Goal: Information Seeking & Learning: Find specific page/section

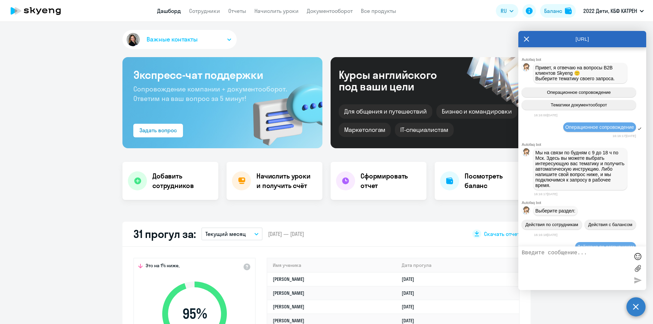
select select "30"
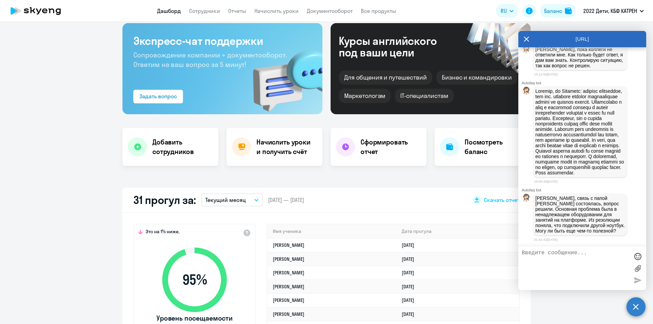
scroll to position [16693, 0]
click at [560, 224] on p "[PERSON_NAME], связь с папой [PERSON_NAME] состоялась, вопрос решили. Основная …" at bounding box center [580, 215] width 90 height 38
click at [560, 225] on p "[PERSON_NAME], связь с папой [PERSON_NAME] состоялась, вопрос решили. Основная …" at bounding box center [580, 215] width 90 height 38
click at [565, 256] on textarea at bounding box center [575, 268] width 107 height 37
click at [612, 258] on textarea "Большое спасибо за сотрудничество! Я рада, что мы делаем такое дело для тех, кт…" at bounding box center [575, 268] width 107 height 37
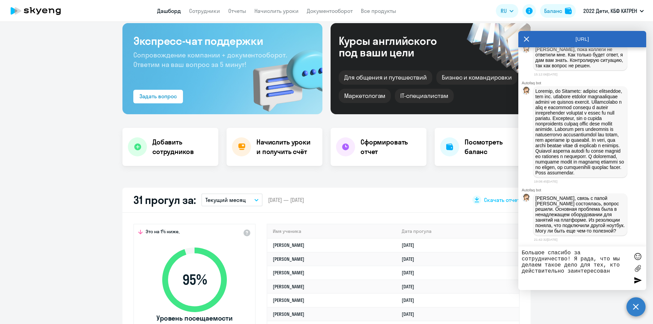
drag, startPoint x: 521, startPoint y: 266, endPoint x: 555, endPoint y: 266, distance: 34.0
click at [555, 266] on div "Большое спасибо за сотрудничество! Я рада, что мы делаем такое дело для тех, кт…" at bounding box center [582, 269] width 128 height 44
drag, startPoint x: 523, startPoint y: 266, endPoint x: 602, endPoint y: 265, distance: 78.9
click at [602, 265] on textarea "Большое спасибо за сотрудничество! Я рада, что мы делаем такое дело для тех, кт…" at bounding box center [575, 268] width 107 height 37
click at [596, 263] on textarea "Большое спасибо за сотрудничество! Я рада, что мы помогаем в сложностях, кто де…" at bounding box center [575, 268] width 107 height 37
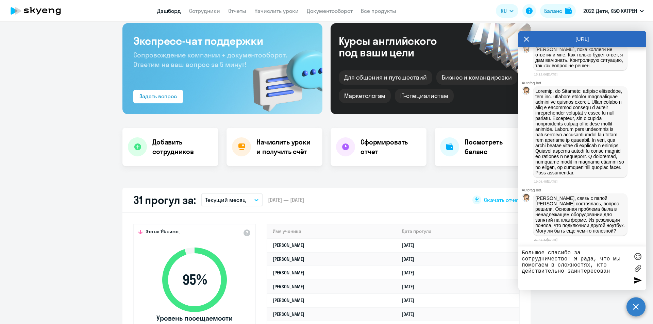
click at [591, 264] on textarea "Большое спасибо за сотрудничество! Я рада, что мы помогаем в сложностях, кто де…" at bounding box center [575, 268] width 107 height 37
click at [613, 272] on textarea "Большое спасибо за сотрудничество! Я рада, что мы помогаем в сложностях темЮ кт…" at bounding box center [575, 268] width 107 height 37
click at [607, 266] on textarea "Большое спасибо за сотрудничество! Я рада, что мы помогаем в сложностях темЮ кт…" at bounding box center [575, 268] width 107 height 37
click at [613, 269] on textarea "Большое спасибо за сотрудничество! Я рада, что мы помогаем в сложностях тем, кт…" at bounding box center [575, 268] width 107 height 37
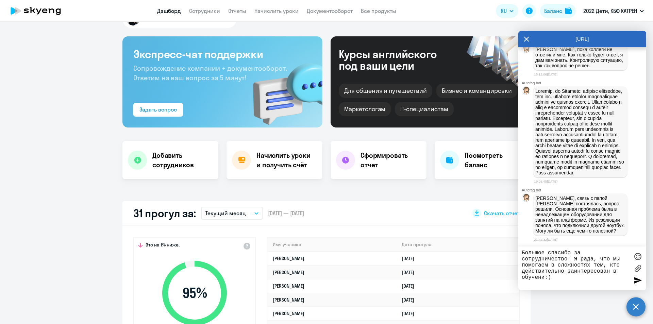
scroll to position [0, 0]
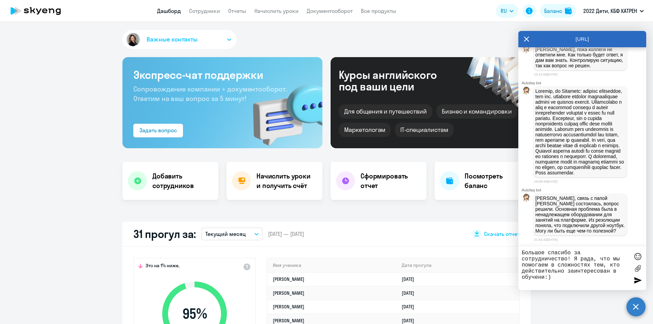
click at [544, 279] on textarea "Большое спасибо за сотрудничество! Я рада, что мы помогаем в сложностях тем, кт…" at bounding box center [575, 268] width 107 height 37
click at [557, 274] on textarea "Большое спасибо за сотрудничество! Я рада, что мы помогаем в сложностях тем, кт…" at bounding box center [575, 268] width 107 height 37
click at [522, 252] on textarea "Большое спасибо за сотрудничество! Я рада, что мы помогаем в сложностях тем, кт…" at bounding box center [575, 268] width 107 height 37
click at [568, 258] on textarea "Большое спасибо за сотрудничество! Я рада, что мы помогаем в сложностях тем, кт…" at bounding box center [575, 268] width 107 height 37
drag, startPoint x: 521, startPoint y: 254, endPoint x: 563, endPoint y: 258, distance: 43.1
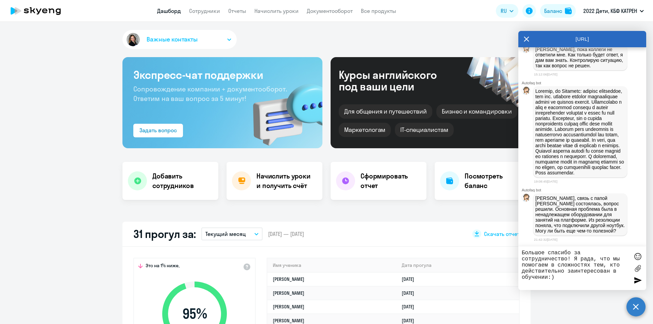
click at [561, 258] on div "Большое спасибо за сотрудничество! Я рада, что мы помогаем в сложностях тем, кт…" at bounding box center [582, 269] width 128 height 44
drag, startPoint x: 568, startPoint y: 259, endPoint x: 519, endPoint y: 253, distance: 49.0
click at [519, 253] on div "Большое спасибо за сотрудничество! Я рада, что мы помогаем в сложностях тем, кт…" at bounding box center [582, 269] width 128 height 44
drag, startPoint x: 594, startPoint y: 249, endPoint x: 575, endPoint y: 253, distance: 19.1
click at [594, 249] on div "Большое спасибо за сотрудничество! Я рада, что мы помогаем в сложностях тем, кт…" at bounding box center [582, 269] width 128 height 44
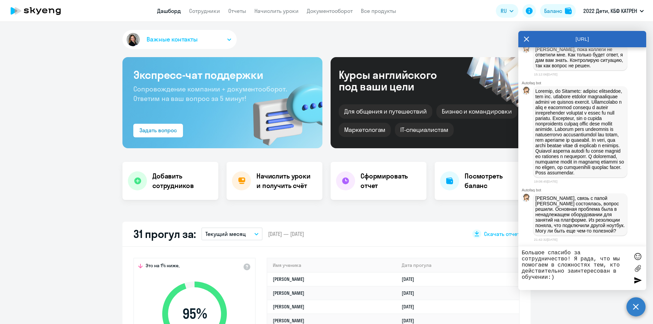
click at [575, 252] on textarea "Большое спасибо за сотрудничество! Я рада, что мы помогаем в сложностях тем, кт…" at bounding box center [575, 268] width 107 height 37
drag, startPoint x: 574, startPoint y: 252, endPoint x: 567, endPoint y: 257, distance: 8.2
click at [567, 257] on textarea "Большое спасибо за сотрудничество! Я рада, что мы помогаем в сложностях тем, кт…" at bounding box center [575, 268] width 107 height 37
click at [573, 251] on textarea "Большое спасибо! Я рада, что мы помогаем в сложностях тем, кто действительно за…" at bounding box center [575, 268] width 107 height 37
click at [571, 253] on textarea "Большое спасибо! Я рада, что мы помогаем в сложностях тем, кто действительно за…" at bounding box center [575, 268] width 107 height 37
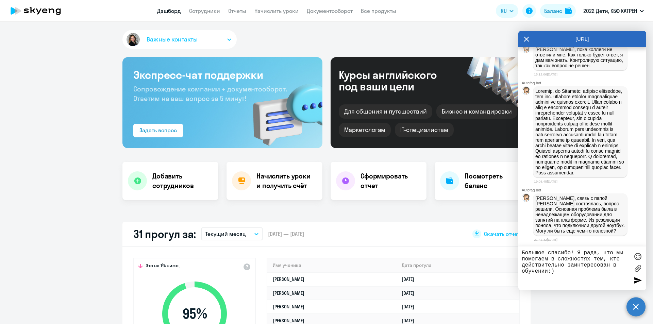
click at [523, 251] on textarea "Большое спасибо! Я рада, что мы помогаем в сложностях тем, кто действительно за…" at bounding box center [575, 268] width 107 height 37
click at [571, 254] on textarea "Большое спасибо! Я рада, что мы помогаем в сложностях тем, кто действительно за…" at bounding box center [575, 268] width 107 height 37
drag, startPoint x: 551, startPoint y: 260, endPoint x: 602, endPoint y: 258, distance: 50.7
click at [602, 258] on textarea "Большое спасибо! Я рада, что мы помогаем в сложностях тем, кто действительно за…" at bounding box center [575, 268] width 107 height 37
click at [577, 260] on textarea "Большое спасибо! Я рада, что мы помогаем в сложнух ситуациях, кто действительно…" at bounding box center [575, 268] width 107 height 37
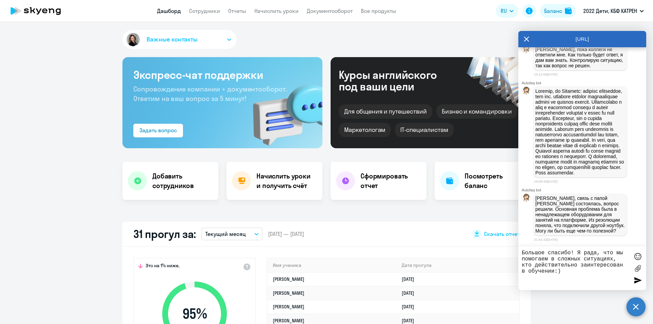
click at [568, 272] on textarea "Большое спасибо! Я рада, что мы помогаем в сложных ситуациях, кто действительно…" at bounding box center [575, 268] width 107 height 37
click at [571, 252] on textarea "Большое спасибо! Я рада, что мы помогаем в сложных ситуациях, кто действительно…" at bounding box center [575, 268] width 107 height 37
click at [569, 272] on textarea "Большое спасибо! Я рада, что мы помогаем в сложных ситуациях, кто действительно…" at bounding box center [575, 268] width 107 height 37
click at [571, 251] on textarea "Большое спасибо! Я рада, что мы помогаем в сложных ситуациях, кто действительно…" at bounding box center [575, 268] width 107 height 37
click at [571, 274] on textarea "Большое спасибо! Я рада, что мы помогаем в сложных ситуациях, кто действительно…" at bounding box center [575, 268] width 107 height 37
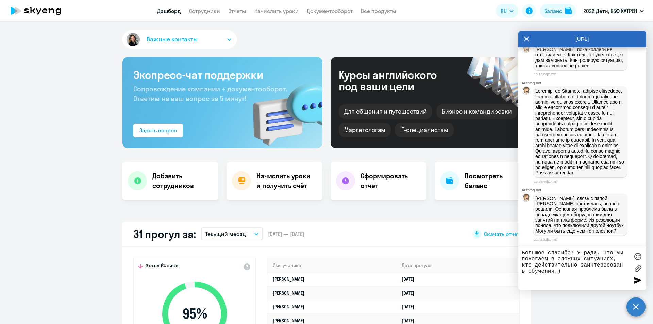
click at [574, 272] on textarea "Большое спасибо! Я рада, что мы помогаем в сложных ситуациях, кто действительно…" at bounding box center [575, 268] width 107 height 37
click at [572, 252] on textarea "Большое спасибо! Я рада, что мы помогаем в сложных ситуациях, кто действительно…" at bounding box center [575, 268] width 107 height 37
click at [522, 253] on textarea "Большое спасибо! Я рада, что мы помогаем в сложных ситуациях, кто действительно…" at bounding box center [575, 268] width 107 height 37
drag, startPoint x: 523, startPoint y: 252, endPoint x: 571, endPoint y: 254, distance: 47.6
click at [571, 254] on textarea "Большое спасибо! Я рада, что мы помогаем в сложных ситуациях, кто действительно…" at bounding box center [575, 268] width 107 height 37
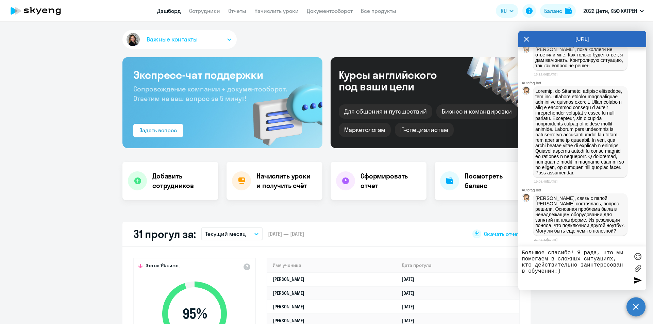
click at [570, 273] on textarea "Большое спасибо! Я рада, что мы помогаем в сложных ситуациях, кто действительно…" at bounding box center [575, 268] width 107 height 37
click at [523, 251] on textarea "Большое спасибо! Я рада, что мы помогаем в сложных ситуациях, кто действительно…" at bounding box center [575, 268] width 107 height 37
click at [572, 253] on textarea "Большое спасибо! Я рада, что мы помогаем в сложных ситуациях, кто действительно…" at bounding box center [575, 268] width 107 height 37
click at [573, 253] on textarea "Большое спасибо! Я рада, что мы помогаем в сложных ситуациях, кто действительно…" at bounding box center [575, 268] width 107 height 37
click at [567, 273] on textarea "Большое спасибо! Я рада, что мы помогаем в сложных ситуациях, кто действительно…" at bounding box center [575, 268] width 107 height 37
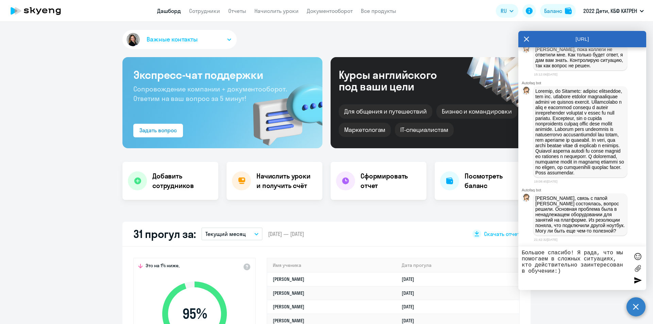
click at [614, 259] on textarea "Большое спасибо! Я рада, что мы помогаем в сложных ситуациях, кто действительно…" at bounding box center [575, 268] width 107 height 37
click at [604, 269] on textarea "Большое спасибо! Я рада, что мы помогаем в сложных ситуациях тем, кто действите…" at bounding box center [575, 268] width 107 height 37
click at [607, 270] on textarea "Большое спасибо! Я рада, что мы помогаем в сложных ситуациях тем, кто действите…" at bounding box center [575, 268] width 107 height 37
click at [605, 270] on textarea "Большое спасибо! Я рада, что мы помогаем в сложных ситуациях тем, кто действите…" at bounding box center [575, 268] width 107 height 37
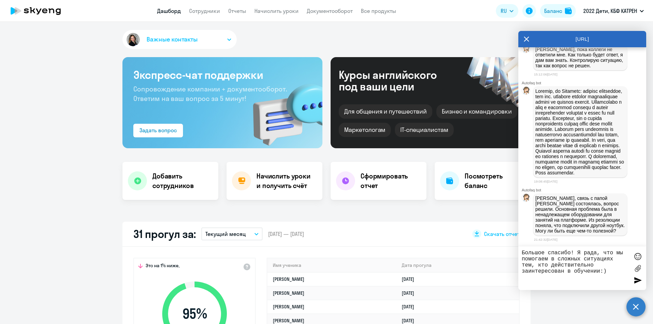
click at [605, 270] on textarea "Большое спасибо! Я рада, что мы помогаем в сложных ситуациях тем, кто действите…" at bounding box center [575, 268] width 107 height 37
click at [605, 272] on textarea "Большое спасибо! Я рада, что мы помогаем в сложных ситуациях тем, кто действите…" at bounding box center [575, 268] width 107 height 37
type textarea "Большое спасибо! Я рада, что мы помогаем в сложных ситуациях тем, кто действите…"
click at [639, 280] on div at bounding box center [637, 280] width 10 height 10
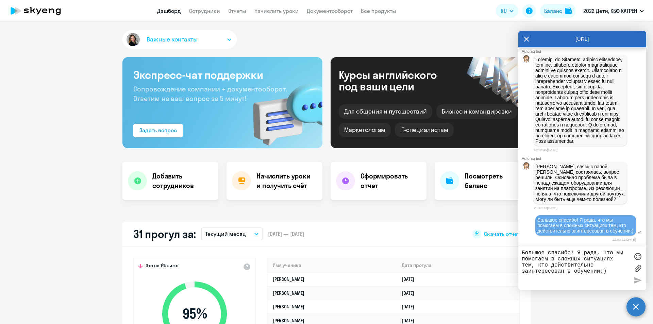
scroll to position [16730, 0]
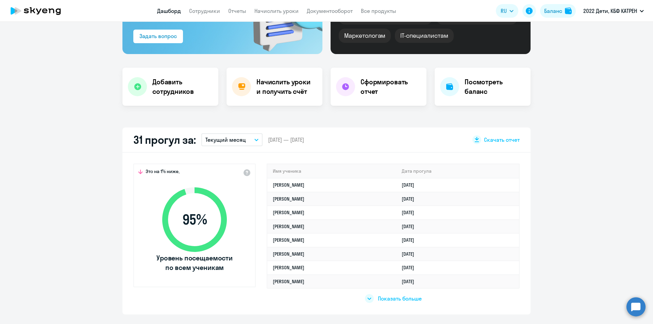
scroll to position [68, 0]
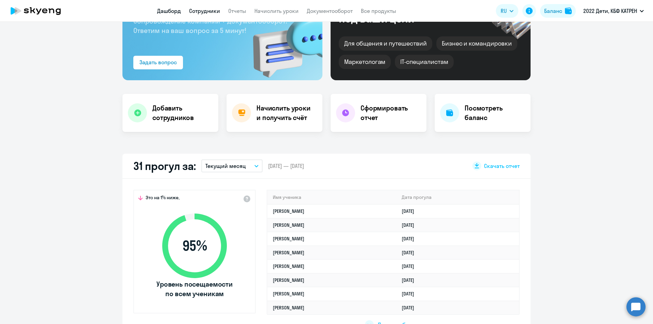
click at [202, 8] on link "Сотрудники" at bounding box center [204, 10] width 31 height 7
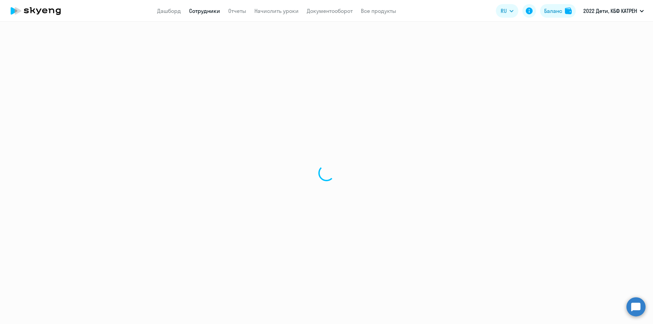
select select "30"
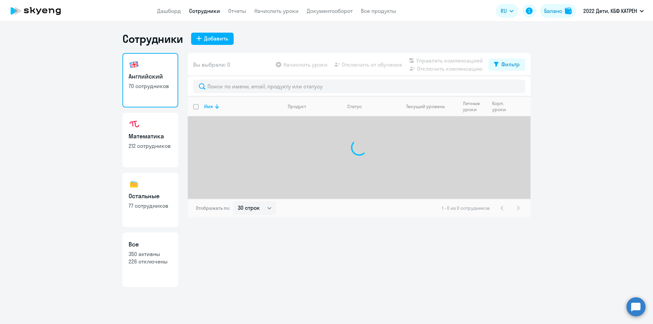
click at [150, 255] on p "350 активны" at bounding box center [151, 253] width 44 height 7
select select "30"
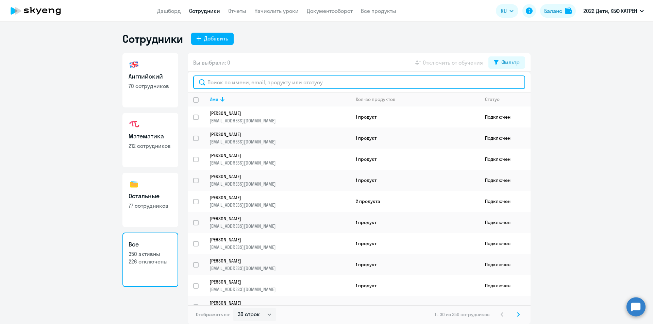
click at [282, 83] on input "text" at bounding box center [359, 82] width 332 height 14
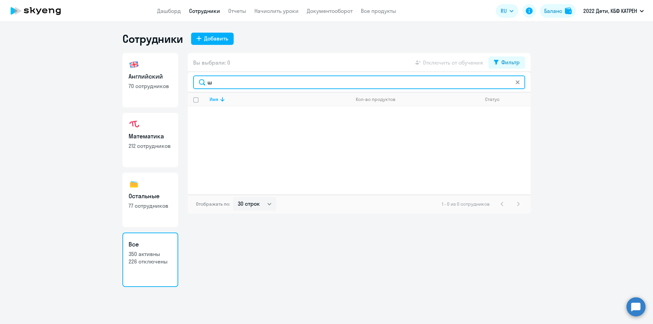
drag, startPoint x: 227, startPoint y: 83, endPoint x: 204, endPoint y: 82, distance: 23.5
click at [204, 82] on input "ш" at bounding box center [359, 82] width 332 height 14
type input "ш"
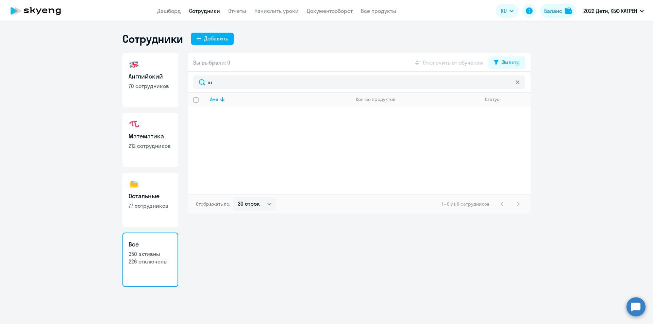
click at [194, 99] on input "select all" at bounding box center [200, 104] width 14 height 14
checkbox input "false"
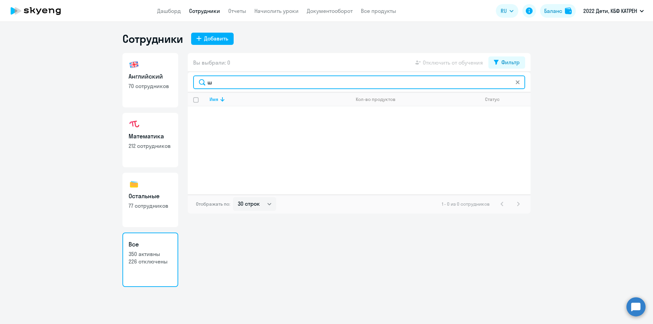
click at [213, 83] on input "ш" at bounding box center [359, 82] width 332 height 14
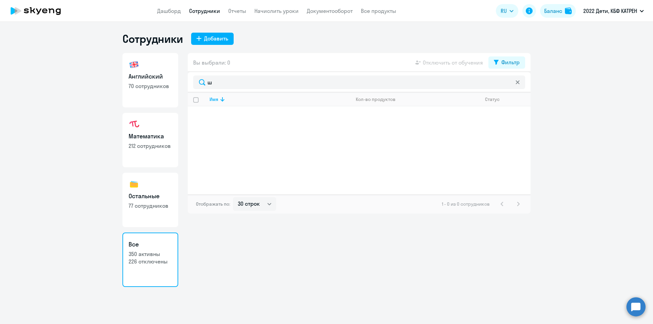
click at [517, 84] on svg-icon at bounding box center [517, 82] width 5 height 5
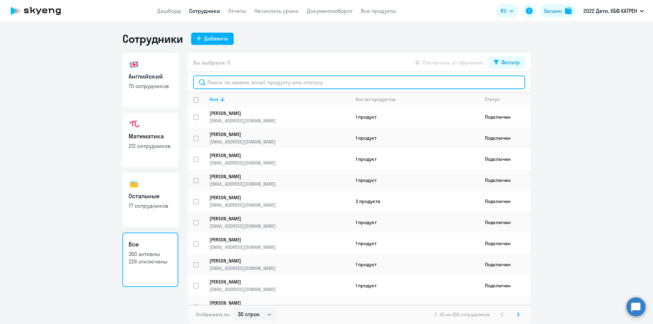
click at [268, 81] on input "text" at bounding box center [359, 82] width 332 height 14
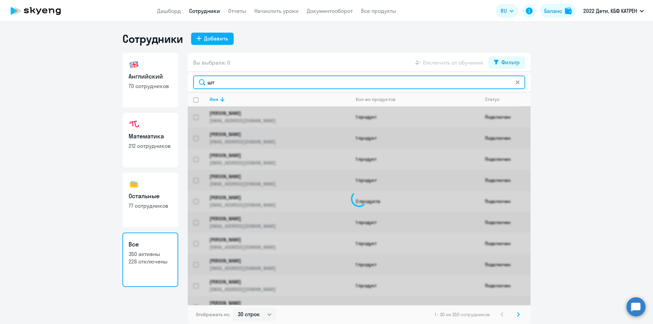
type input "ште"
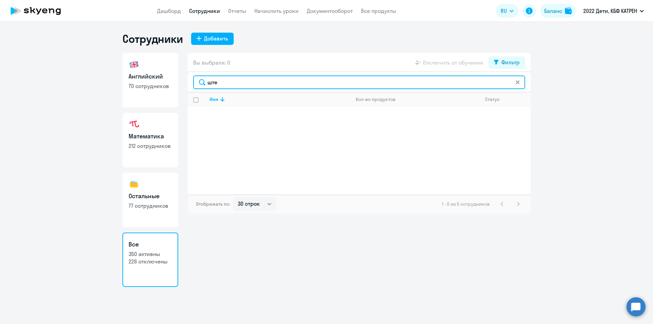
drag, startPoint x: 229, startPoint y: 83, endPoint x: 203, endPoint y: 83, distance: 26.2
click at [203, 83] on input "ште" at bounding box center [359, 82] width 332 height 14
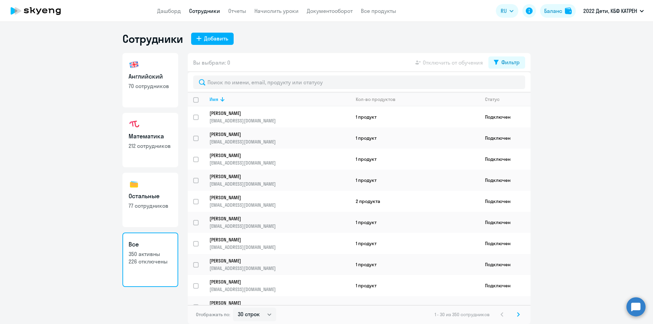
click at [636, 310] on circle at bounding box center [635, 306] width 19 height 19
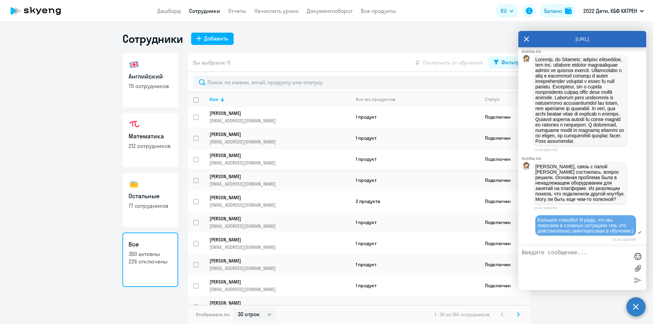
scroll to position [16730, 0]
